Goal: Task Accomplishment & Management: Use online tool/utility

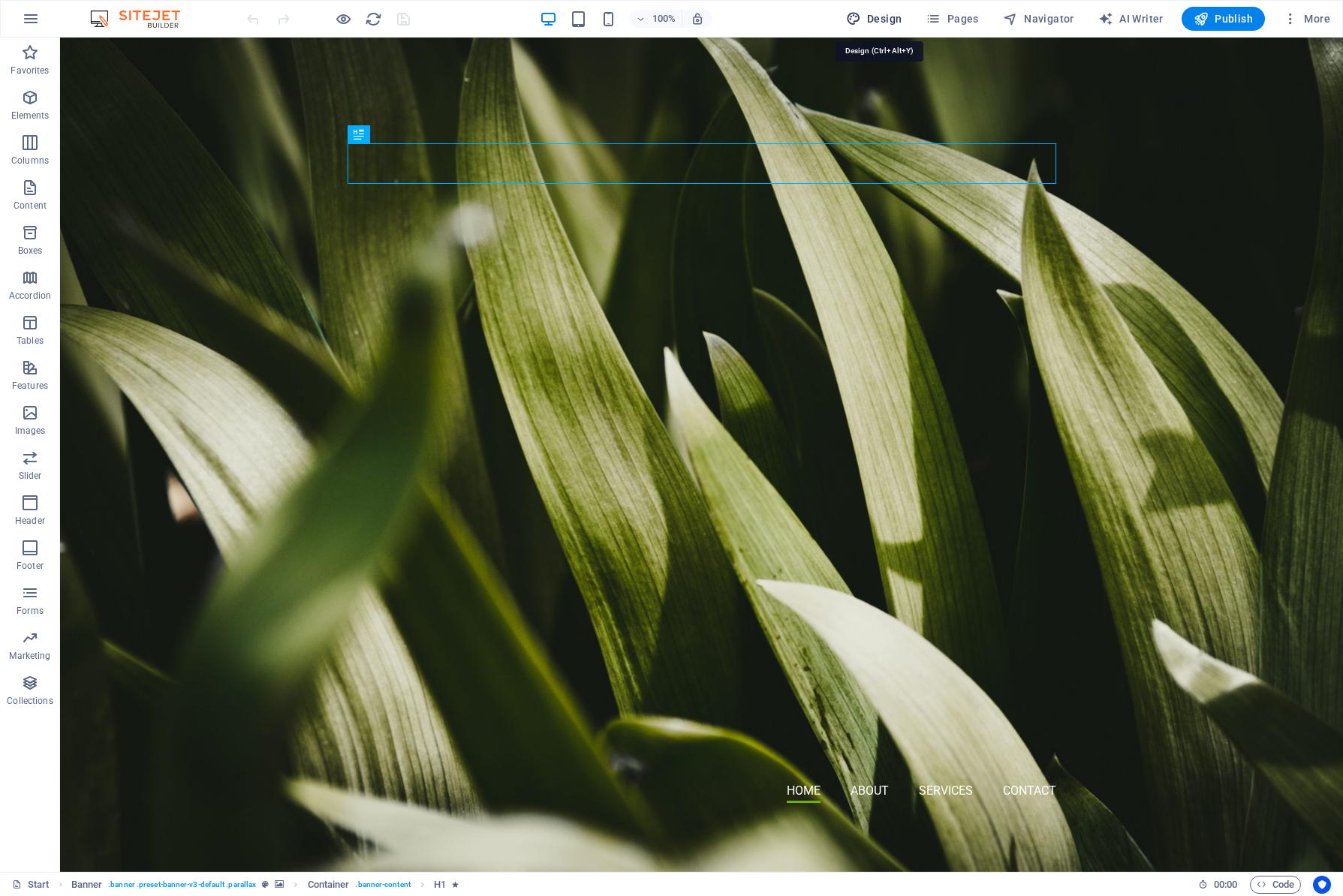
click at [884, 19] on span "Design" at bounding box center [874, 19] width 56 height 15
select select "px"
select select "300"
select select "px"
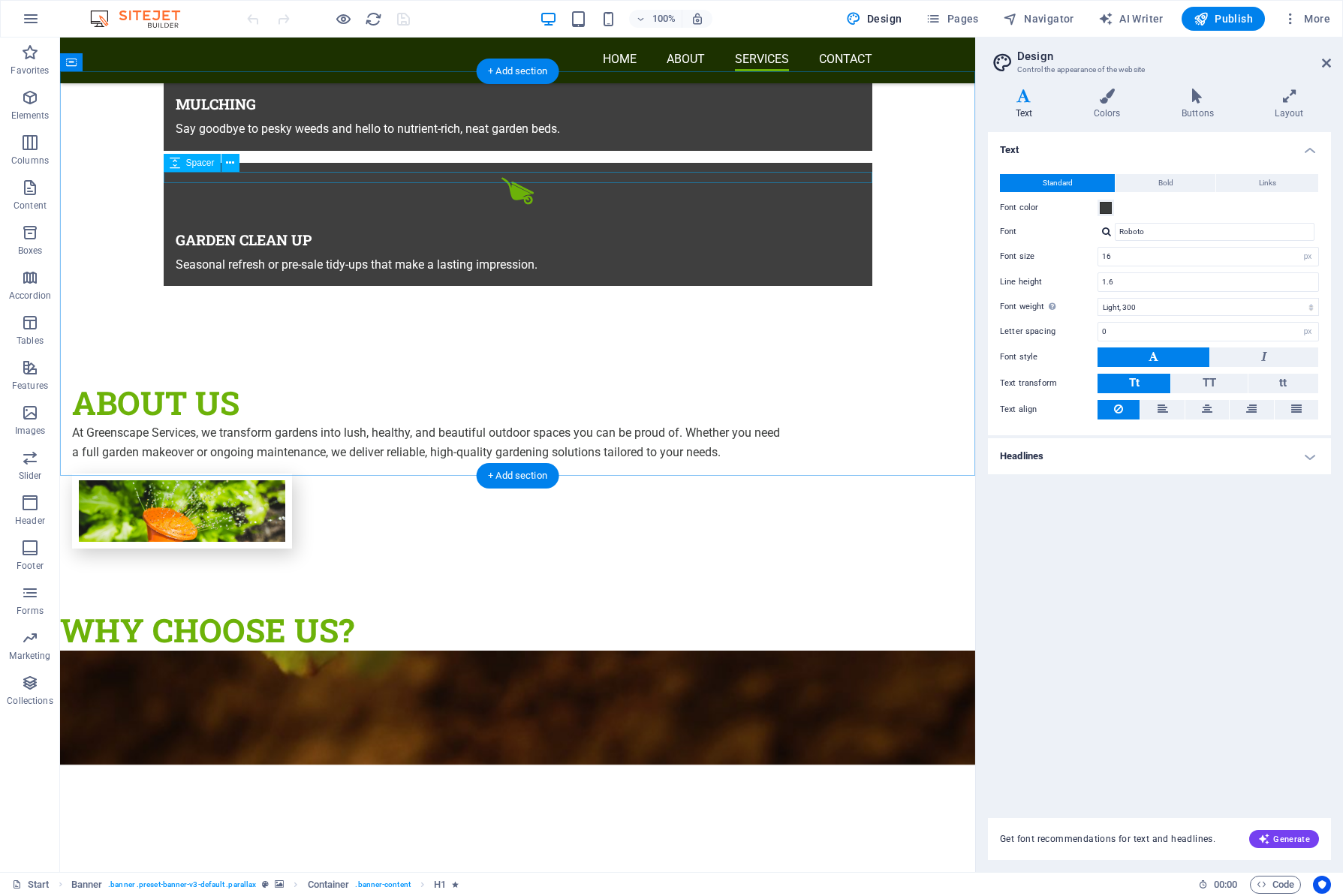
scroll to position [1195, 0]
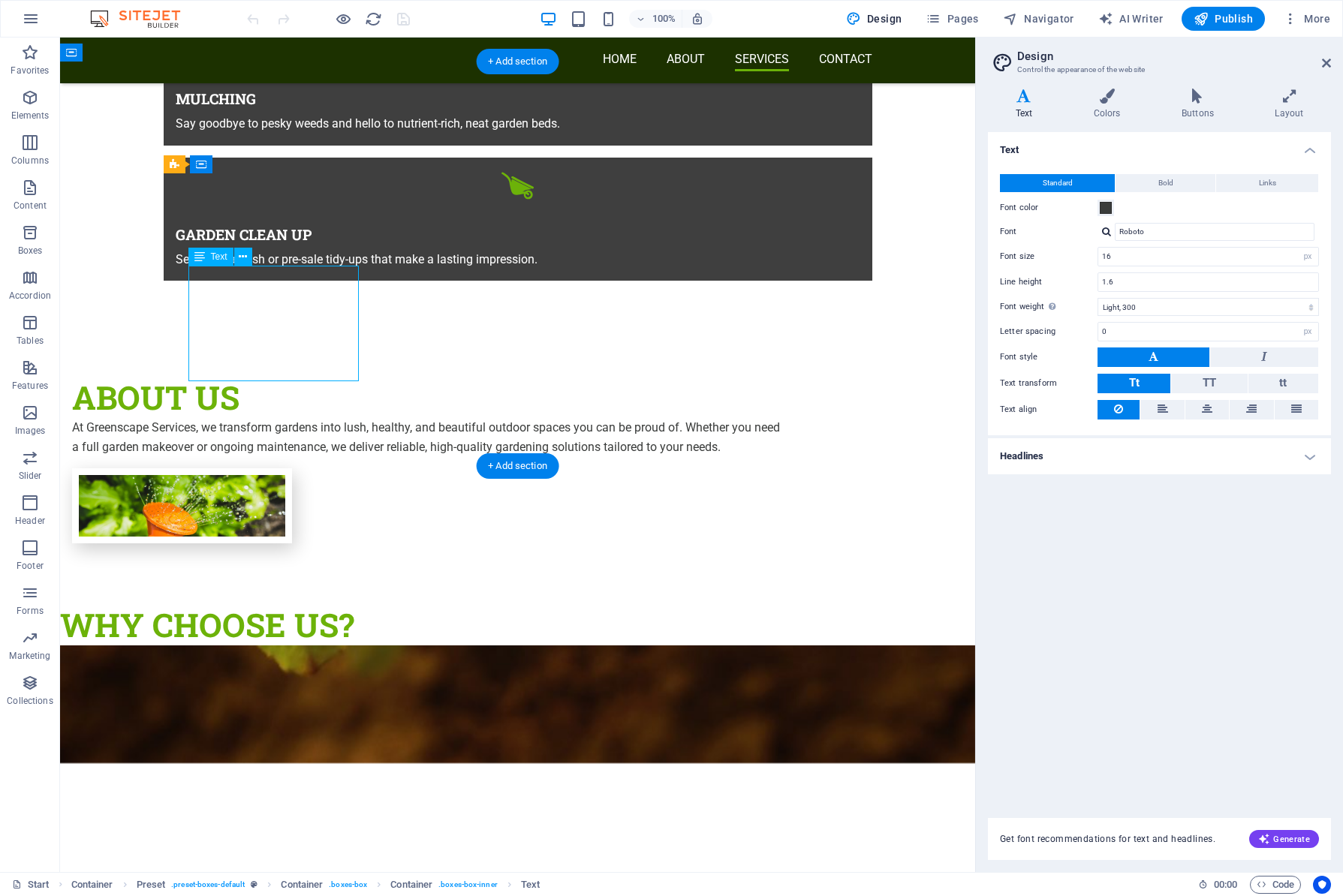
click at [243, 256] on icon at bounding box center [243, 256] width 9 height 15
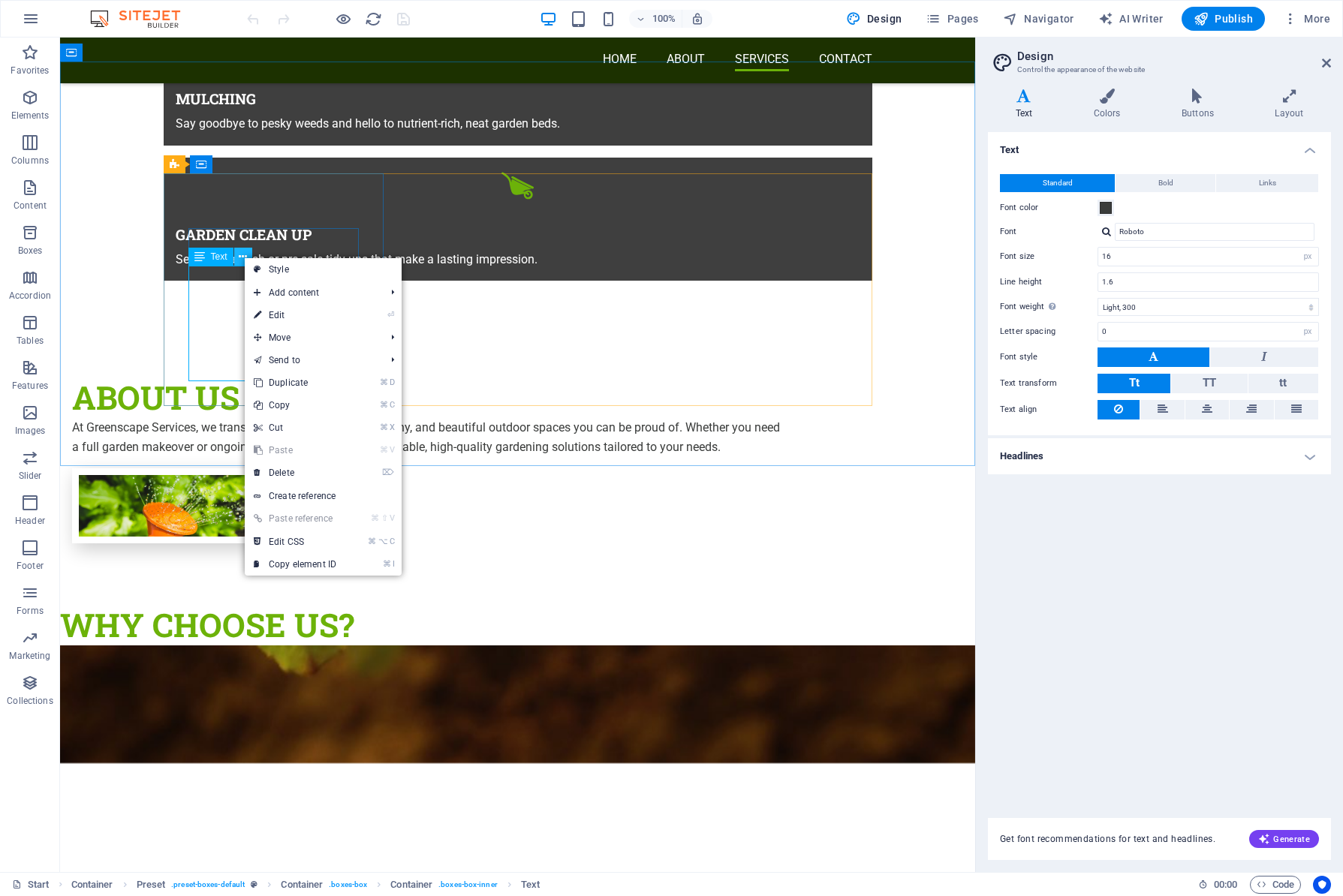
click at [243, 256] on icon at bounding box center [243, 256] width 9 height 15
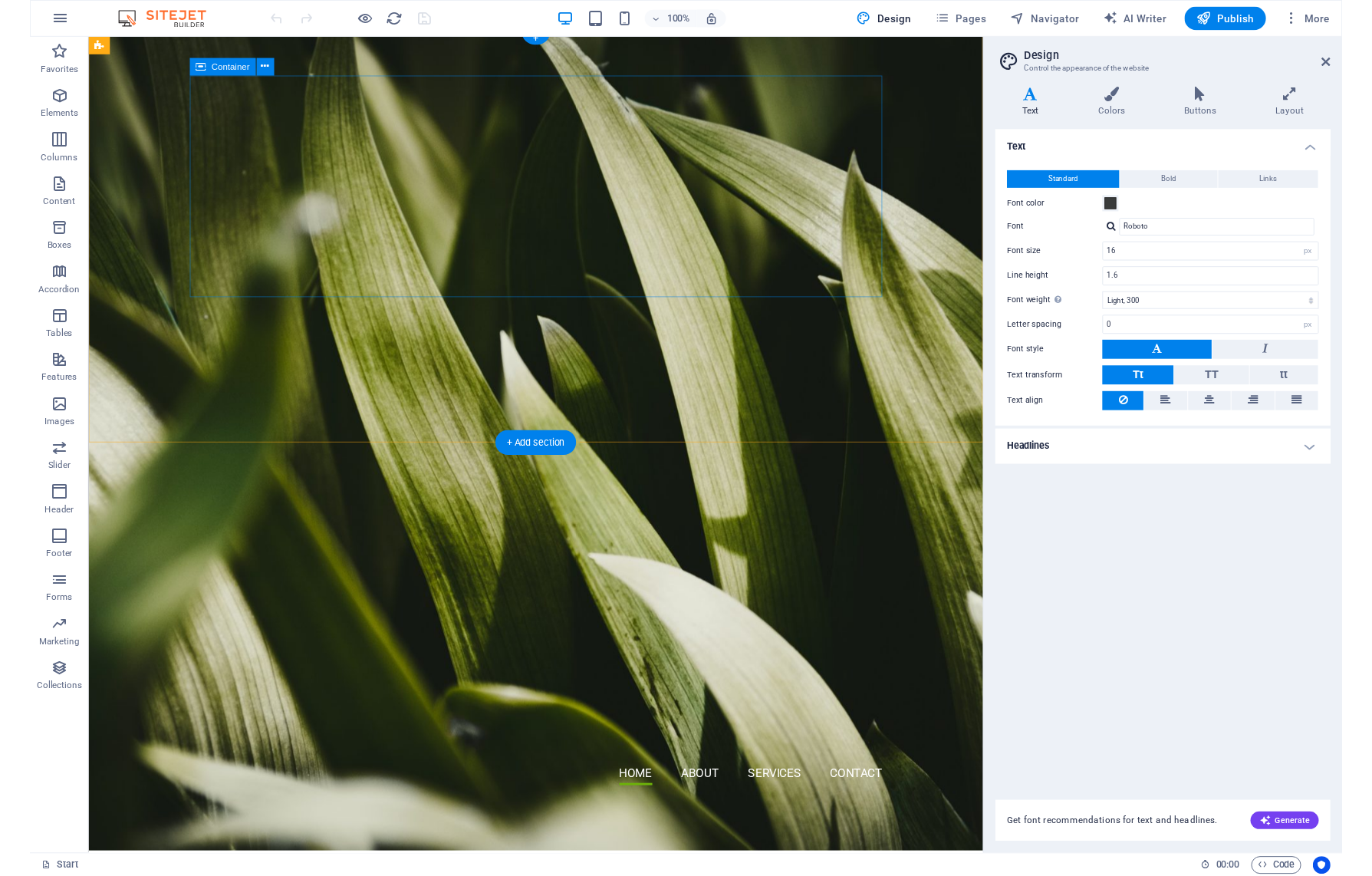
scroll to position [10, 0]
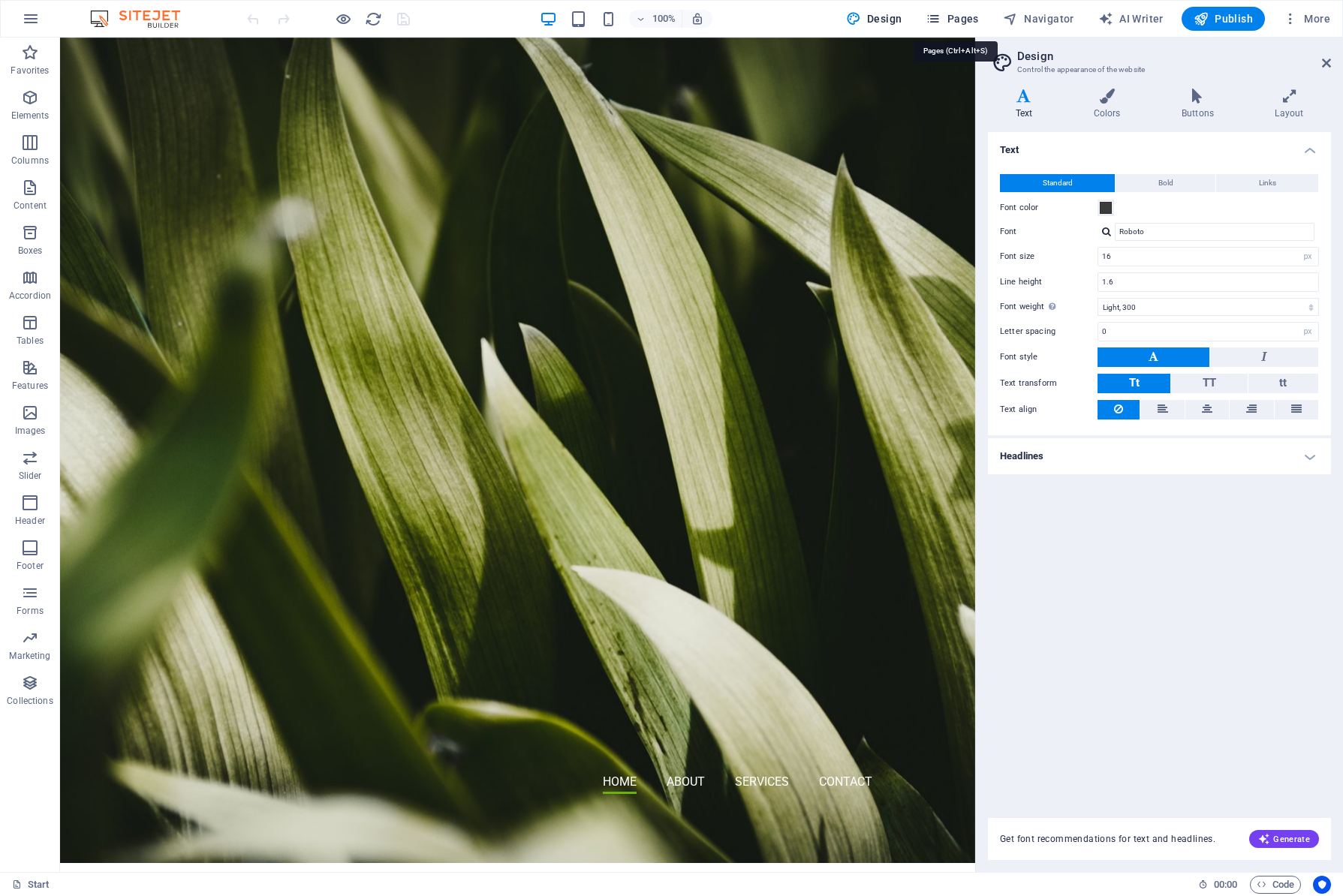
click at [967, 21] on span "Pages" at bounding box center [951, 19] width 52 height 15
